Goal: Transaction & Acquisition: Purchase product/service

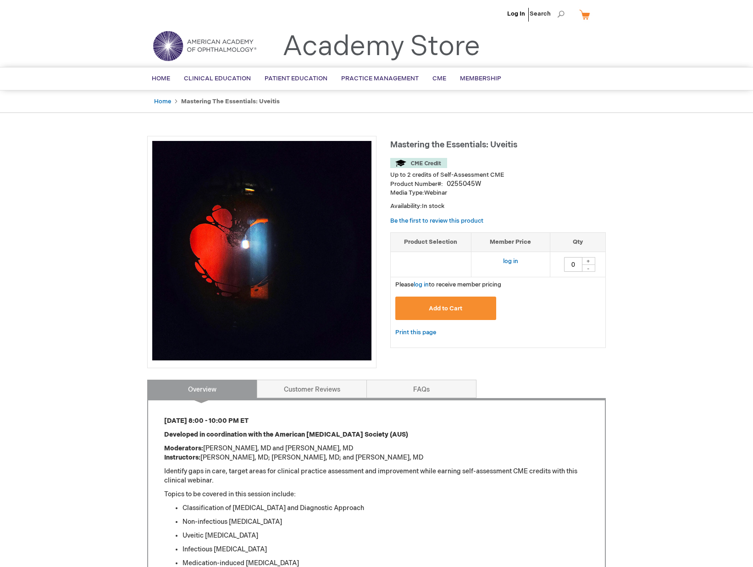
click at [437, 306] on span "Add to Cart" at bounding box center [445, 308] width 33 height 7
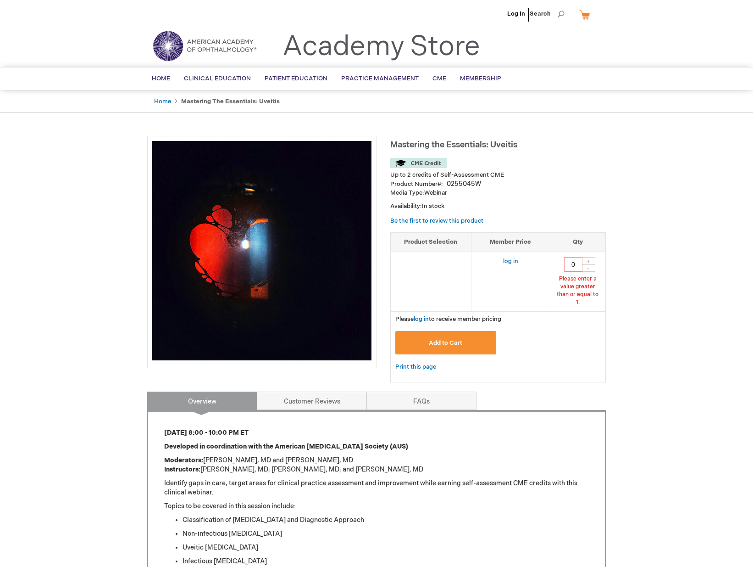
click at [590, 258] on div "+" at bounding box center [589, 261] width 14 height 8
type input "1"
click at [453, 339] on span "Add to Cart" at bounding box center [445, 342] width 33 height 7
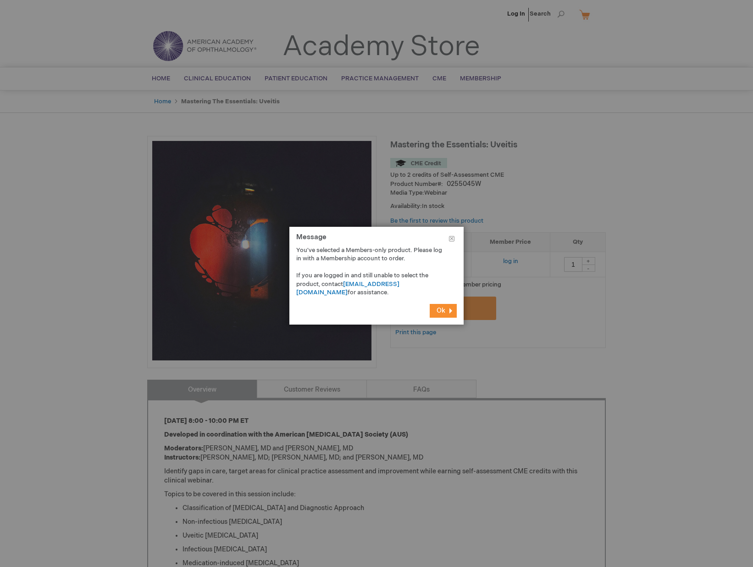
click at [444, 309] on span "Ok" at bounding box center [441, 310] width 9 height 8
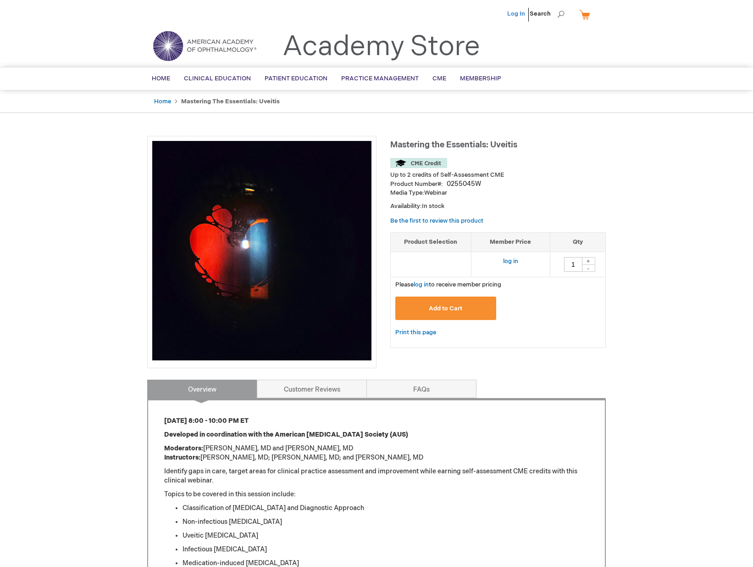
click at [519, 13] on link "Log In" at bounding box center [516, 13] width 18 height 7
click at [587, 260] on div "+" at bounding box center [589, 261] width 14 height 8
type input "1"
click at [449, 305] on span "Add to Cart" at bounding box center [445, 308] width 33 height 7
click at [439, 305] on span "Add to Cart" at bounding box center [445, 308] width 33 height 7
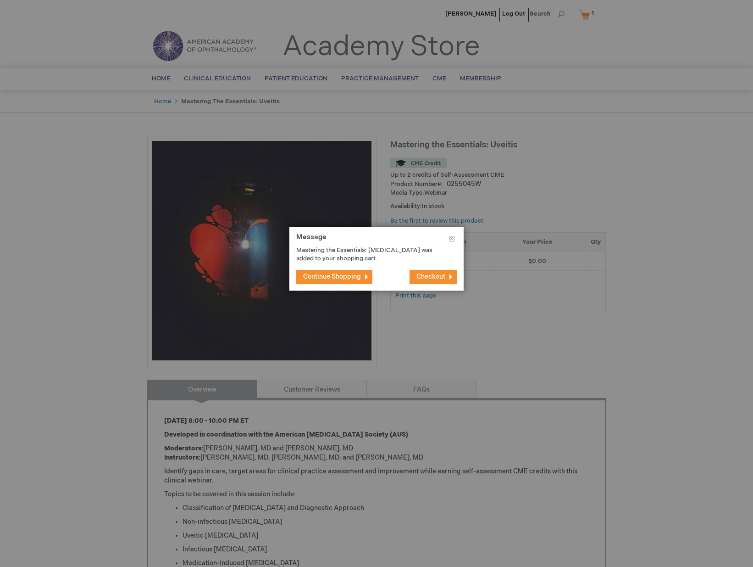
click at [428, 274] on span "Checkout" at bounding box center [431, 277] width 29 height 8
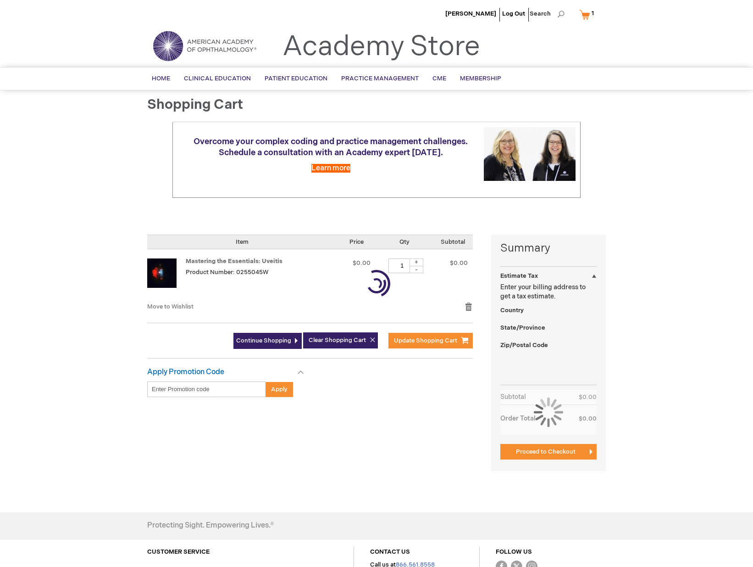
select select "CA"
select select "74"
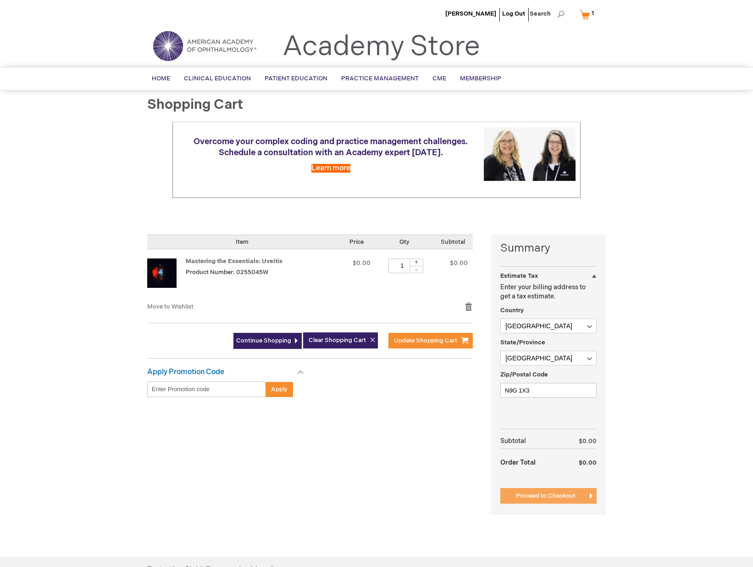
click at [564, 492] on span "Proceed to Checkout" at bounding box center [546, 495] width 60 height 7
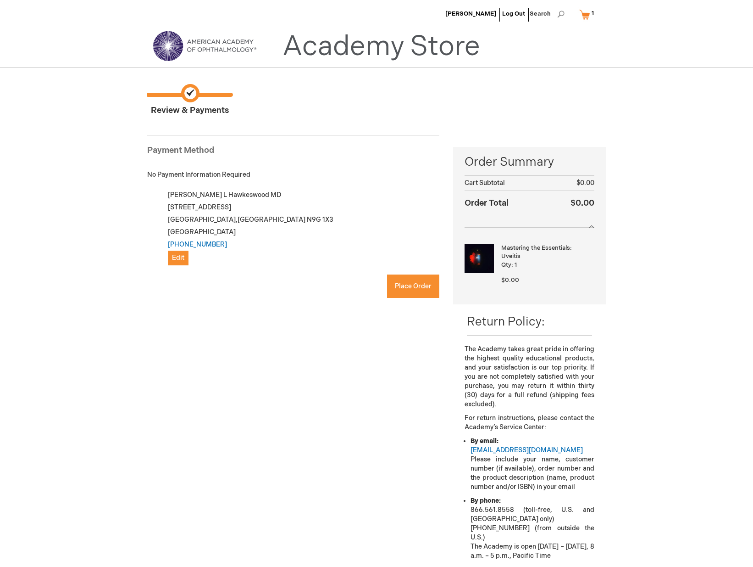
checkbox input "true"
click at [416, 282] on span "Place Order" at bounding box center [413, 286] width 37 height 8
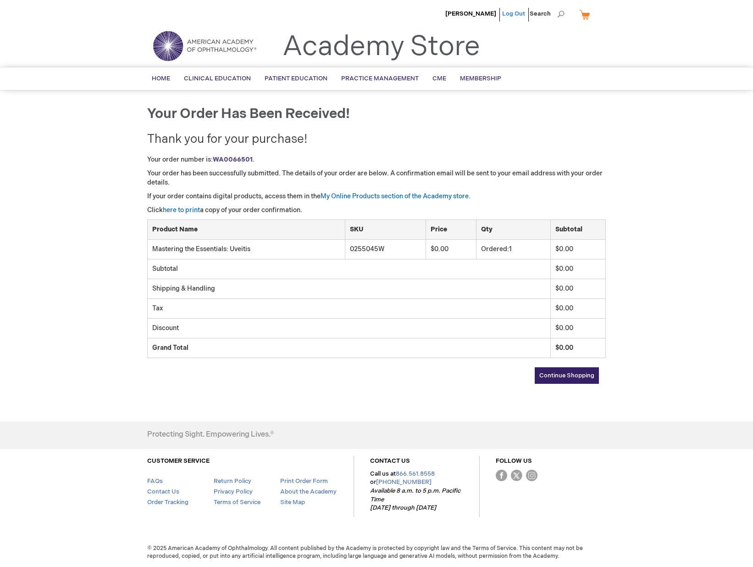
click at [516, 13] on link "Log Out" at bounding box center [513, 13] width 23 height 7
